Goal: Register for event/course

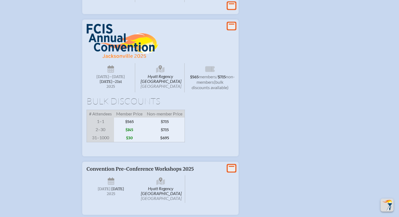
scroll to position [568, 0]
click at [233, 29] on icon at bounding box center [232, 25] width 8 height 7
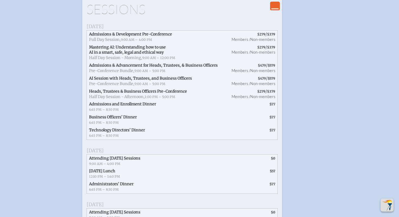
scroll to position [743, 0]
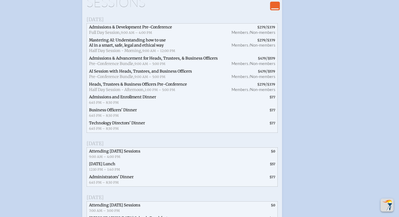
click at [245, 161] on span "$0" at bounding box center [231, 154] width 92 height 13
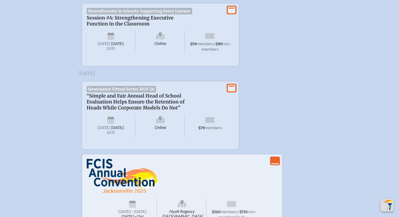
scroll to position [434, 0]
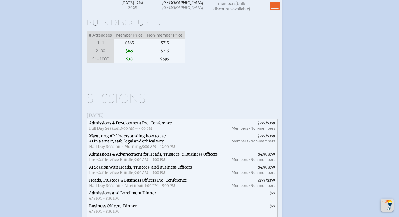
scroll to position [655, 0]
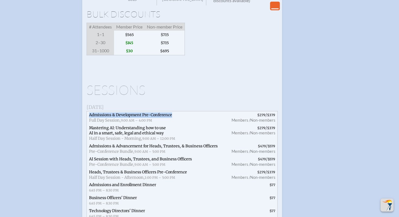
drag, startPoint x: 169, startPoint y: 122, endPoint x: 90, endPoint y: 122, distance: 79.3
click at [90, 122] on span "Admissions & Development Pre-Conference Full Day Session, 9:00 AM – 4:00 PM" at bounding box center [156, 117] width 139 height 13
copy span "Admissions & Development Pre-Conference"
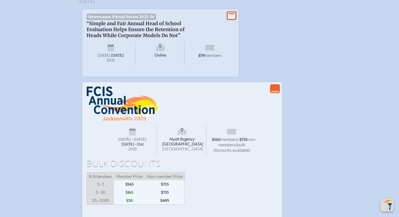
scroll to position [485, 0]
